Goal: Use online tool/utility

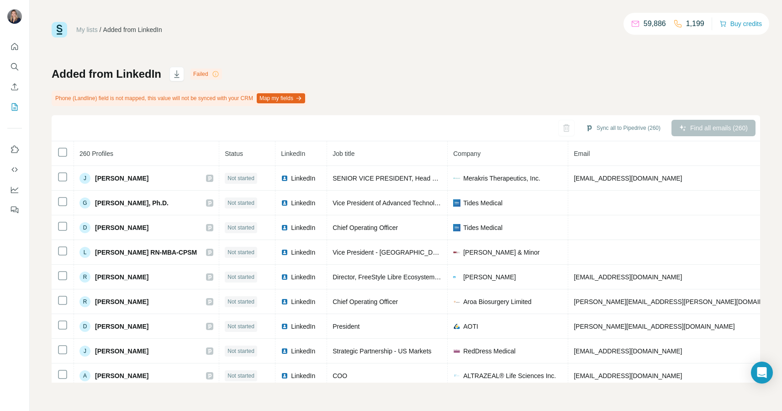
click at [300, 95] on button "Map my fields" at bounding box center [281, 98] width 48 height 10
